Goal: Find specific page/section: Find specific page/section

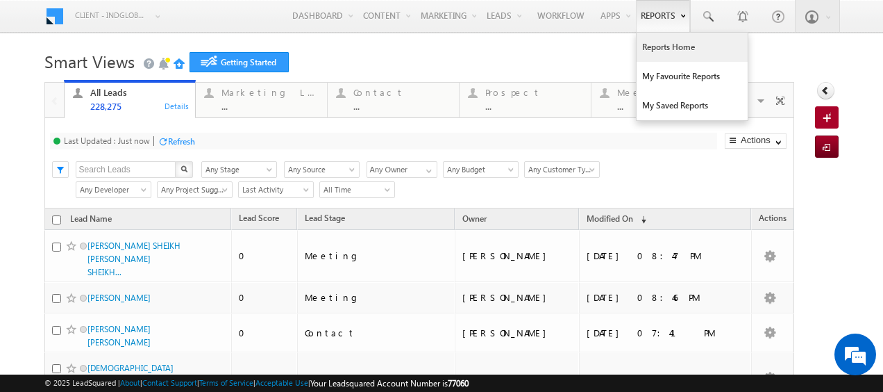
click at [660, 51] on link "Reports Home" at bounding box center [692, 47] width 111 height 29
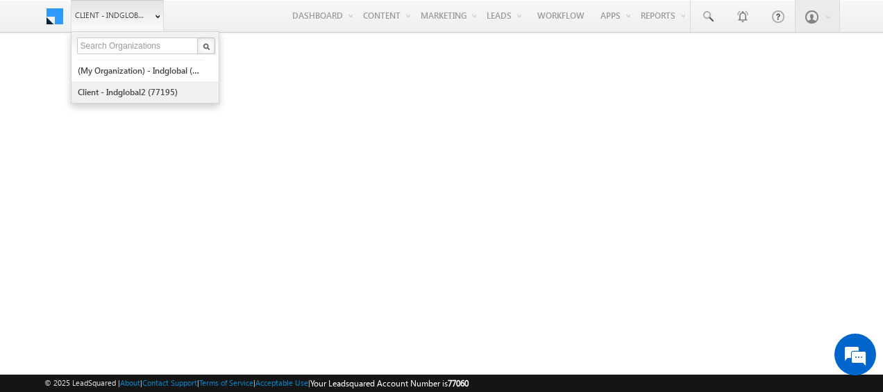
click at [126, 87] on link "Client - indglobal2 (77195)" at bounding box center [140, 92] width 127 height 22
